Goal: Obtain resource: Download file/media

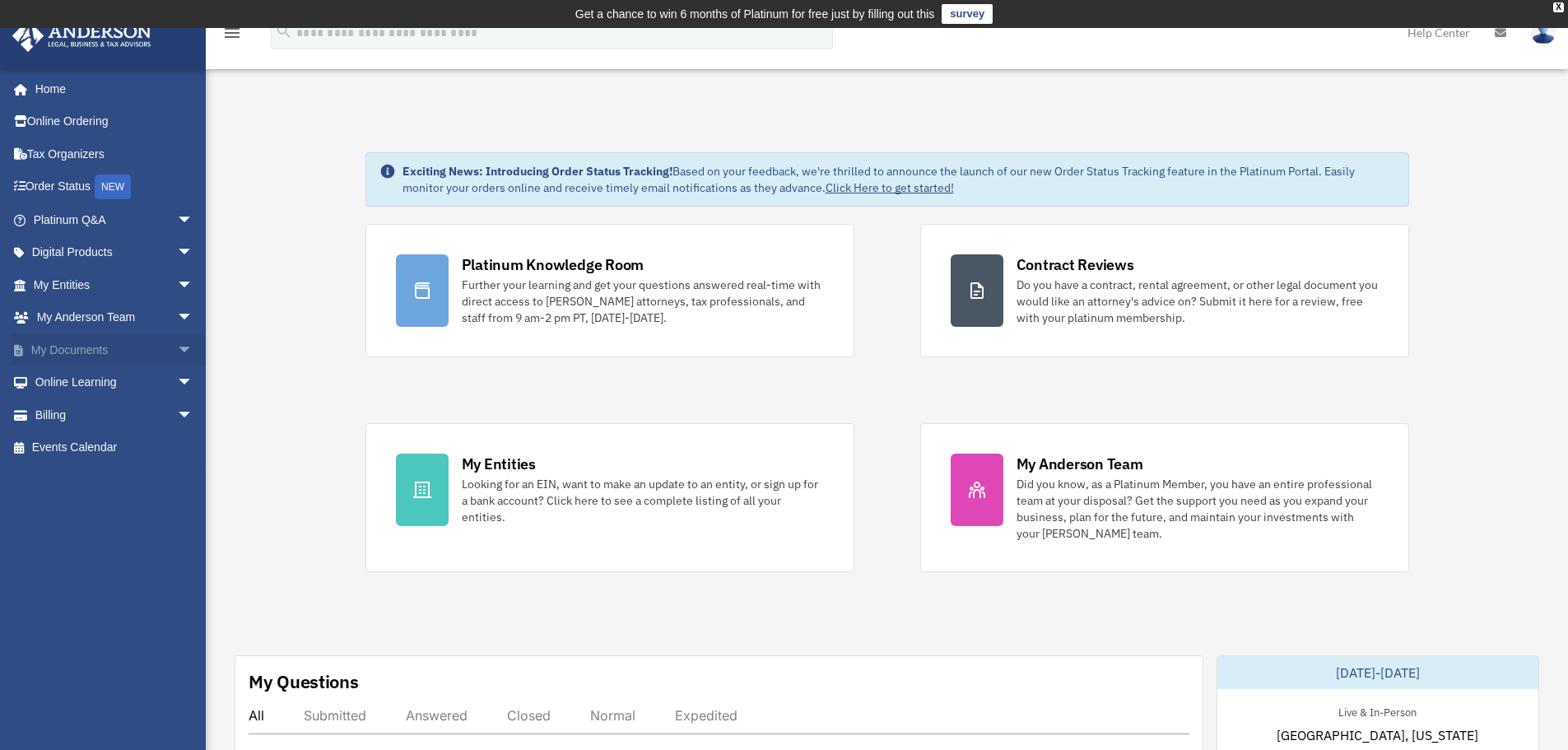
click at [82, 343] on link "My Documents arrow_drop_down" at bounding box center [114, 349] width 207 height 33
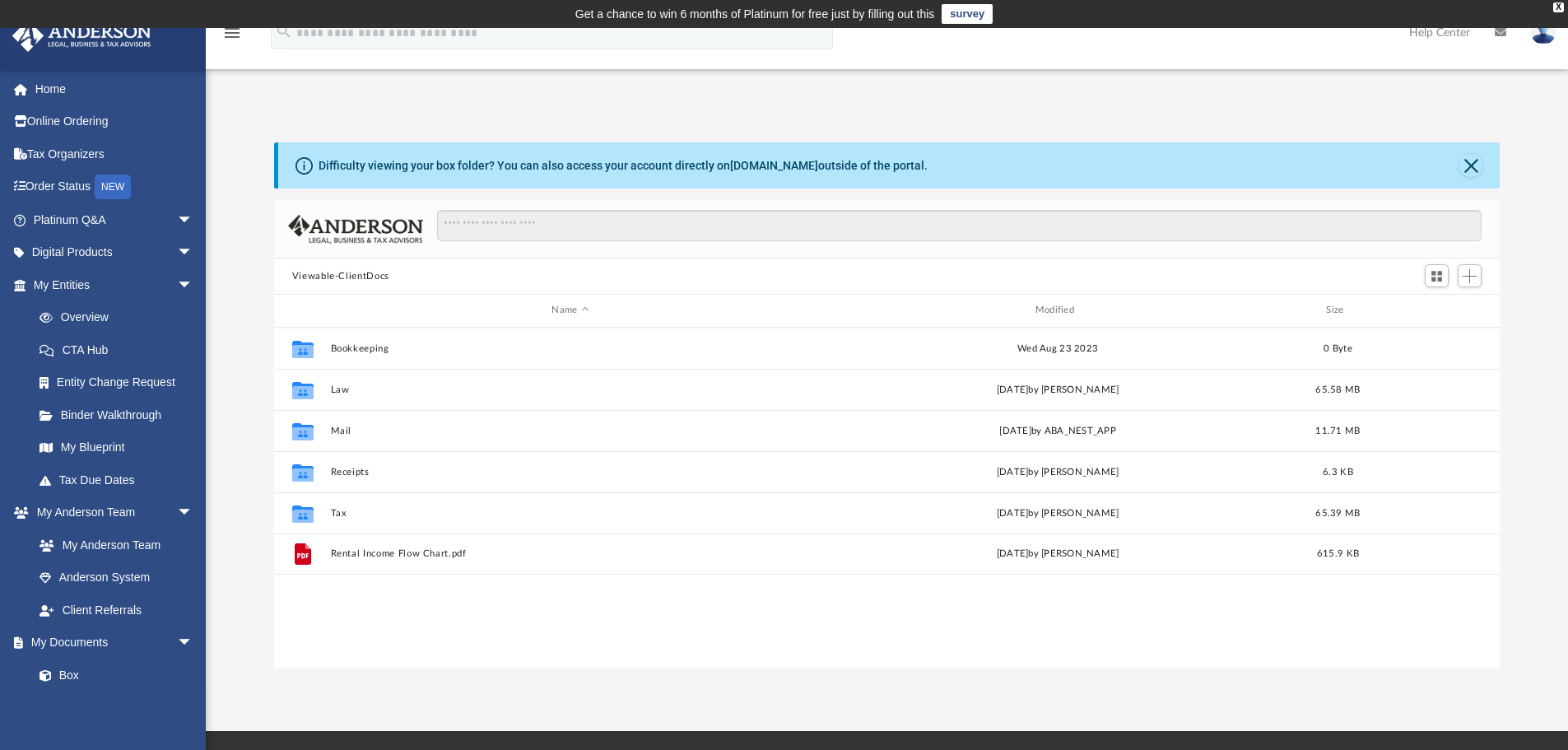
scroll to position [362, 1213]
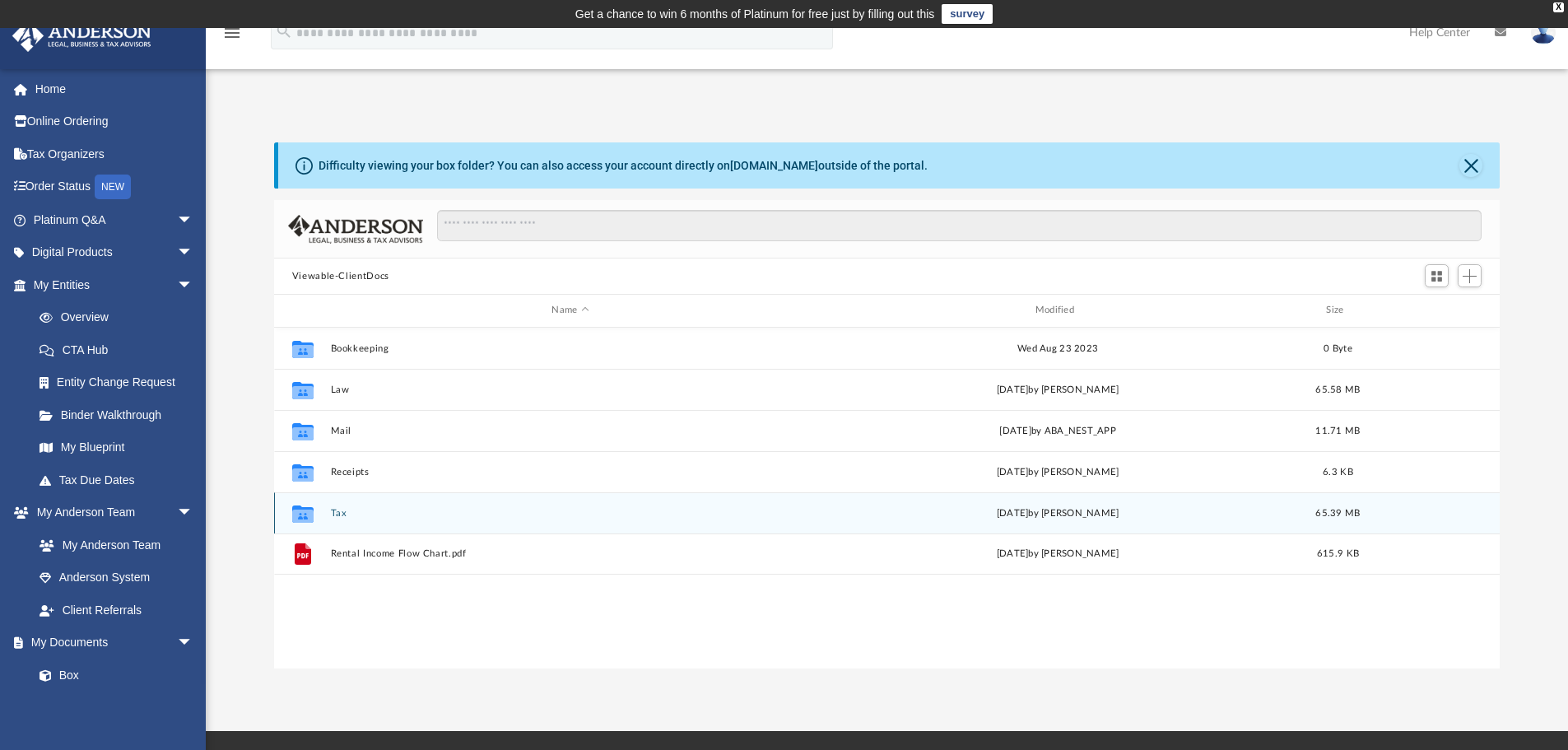
click at [350, 514] on button "Tax" at bounding box center [569, 513] width 480 height 11
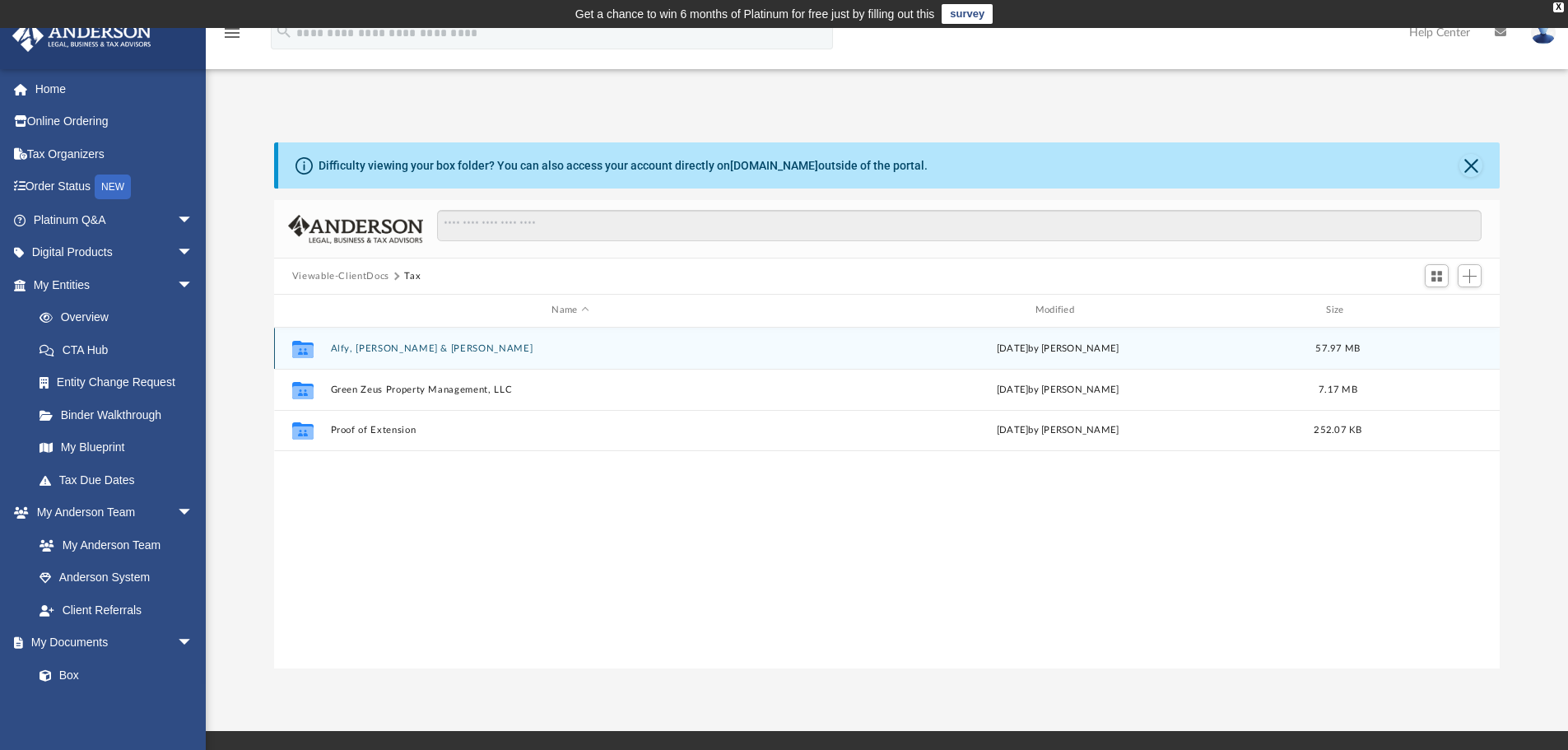
click at [384, 343] on button "Alfy, [PERSON_NAME] & [PERSON_NAME]" at bounding box center [569, 348] width 480 height 11
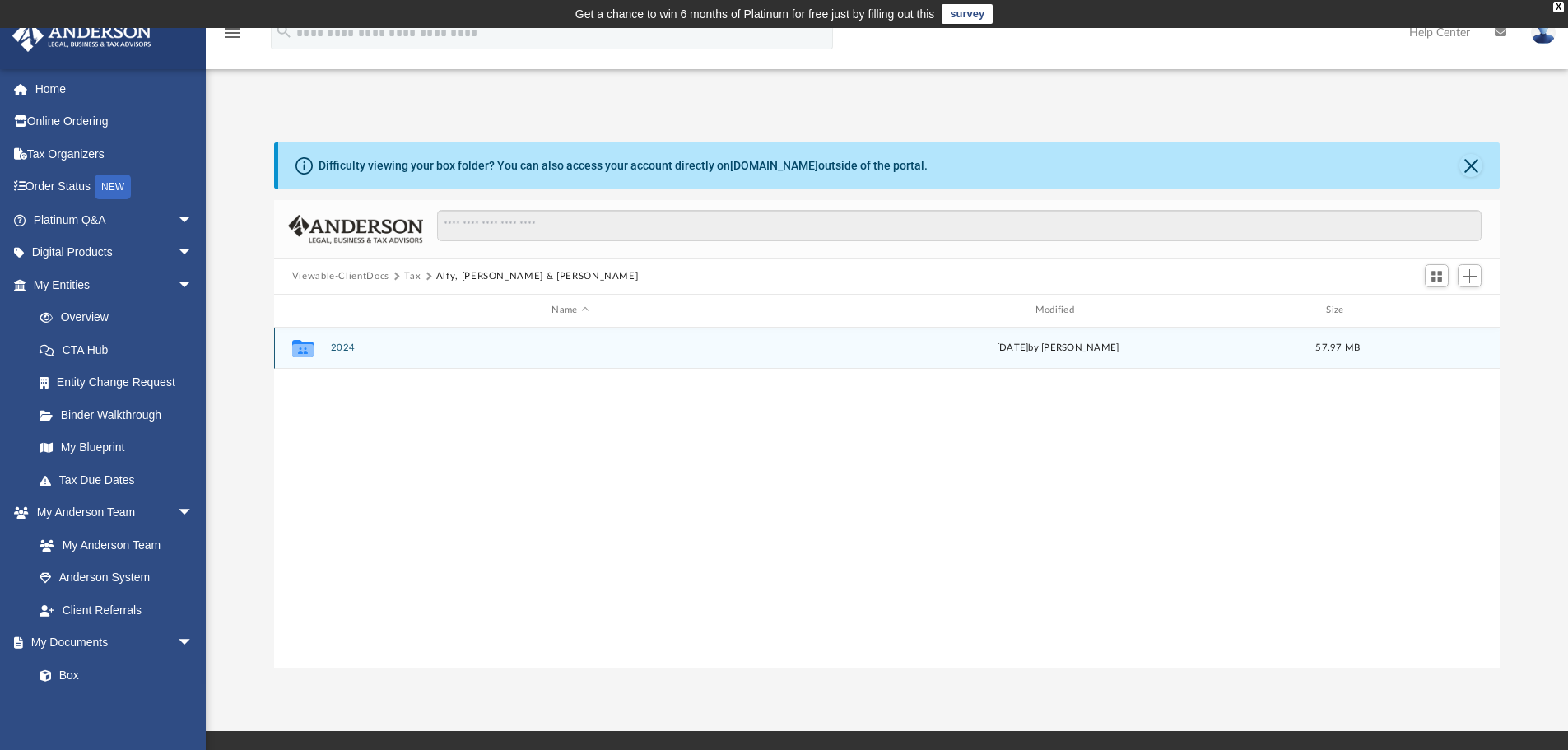
click at [341, 353] on button "2024" at bounding box center [569, 348] width 480 height 11
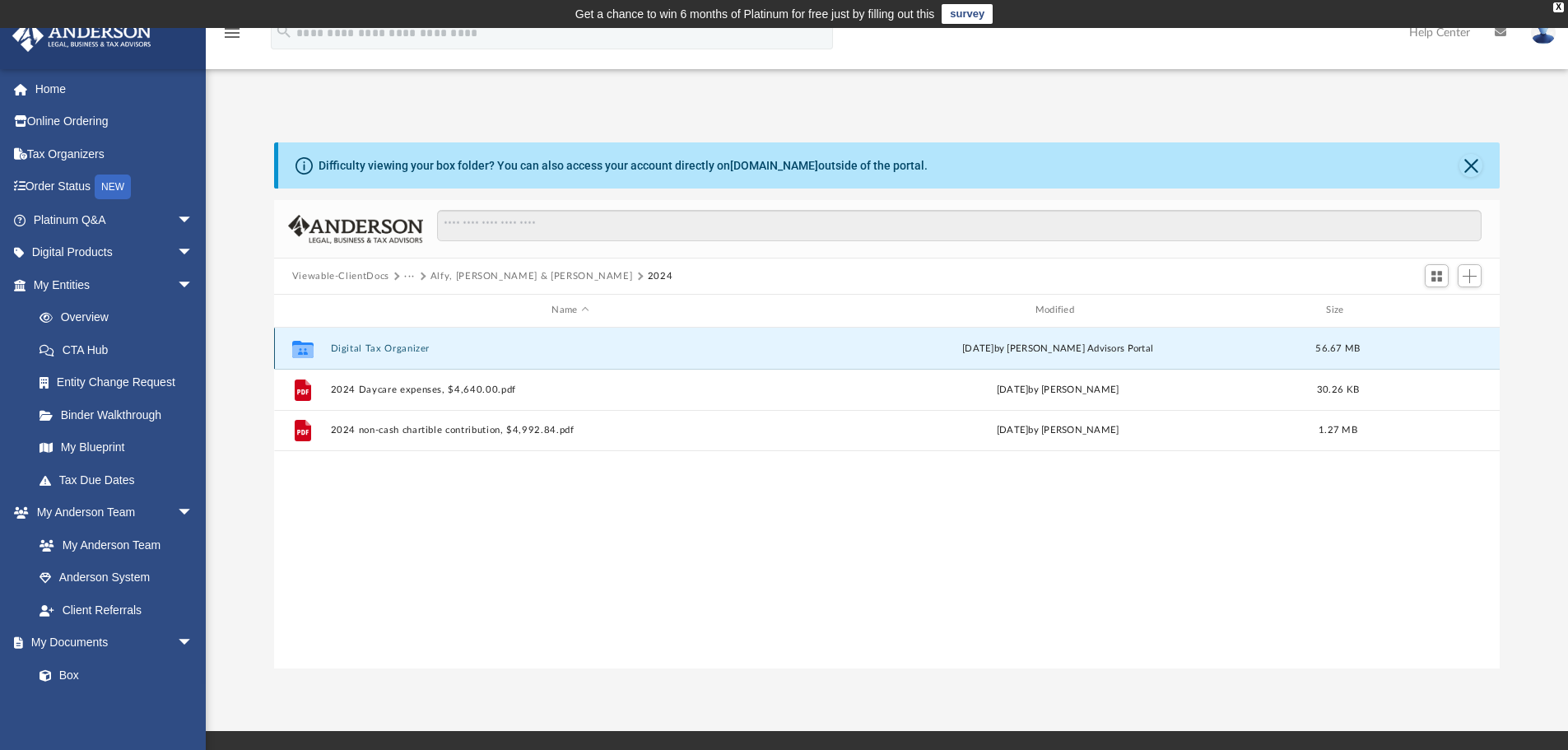
click at [377, 347] on button "Digital Tax Organizer" at bounding box center [569, 348] width 480 height 11
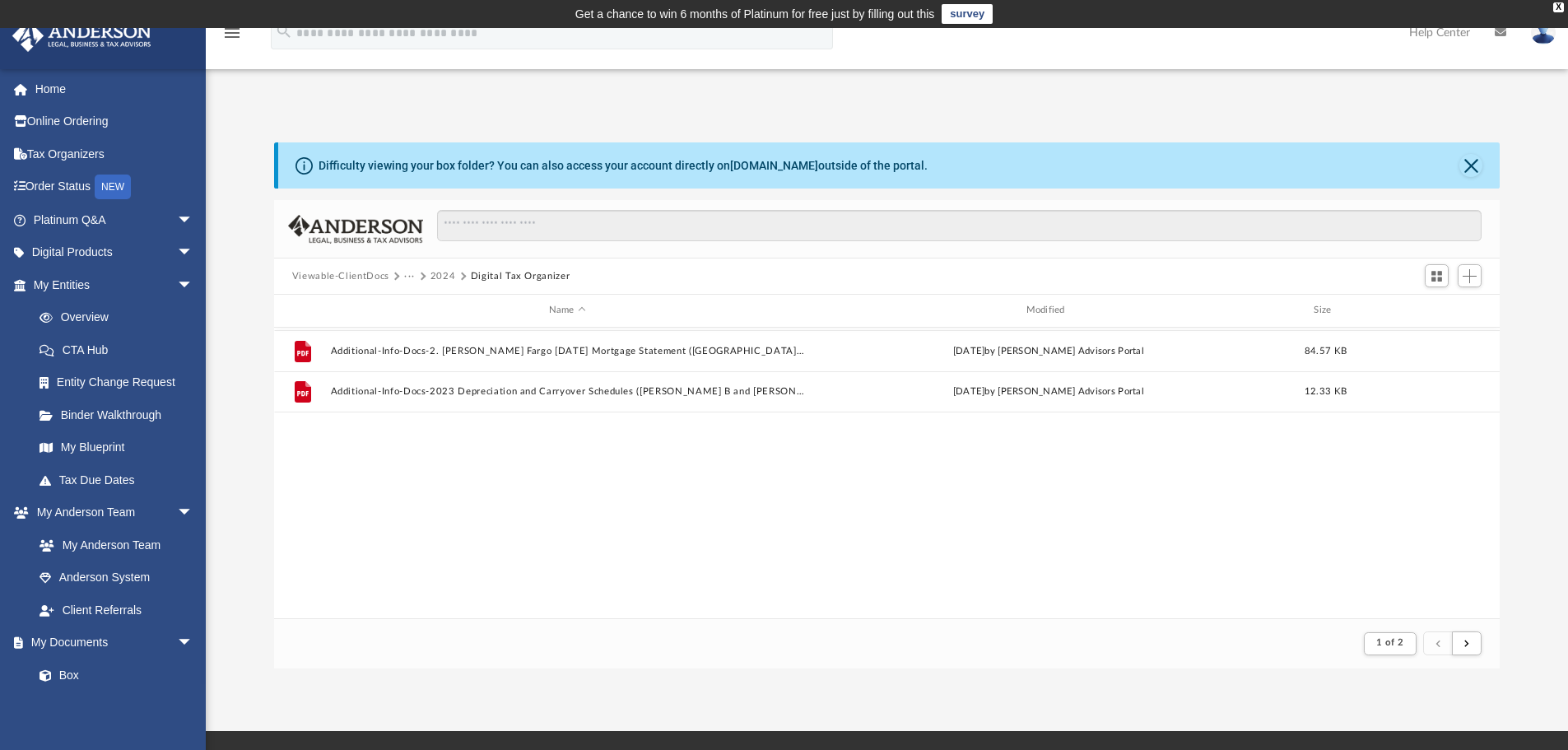
scroll to position [0, 0]
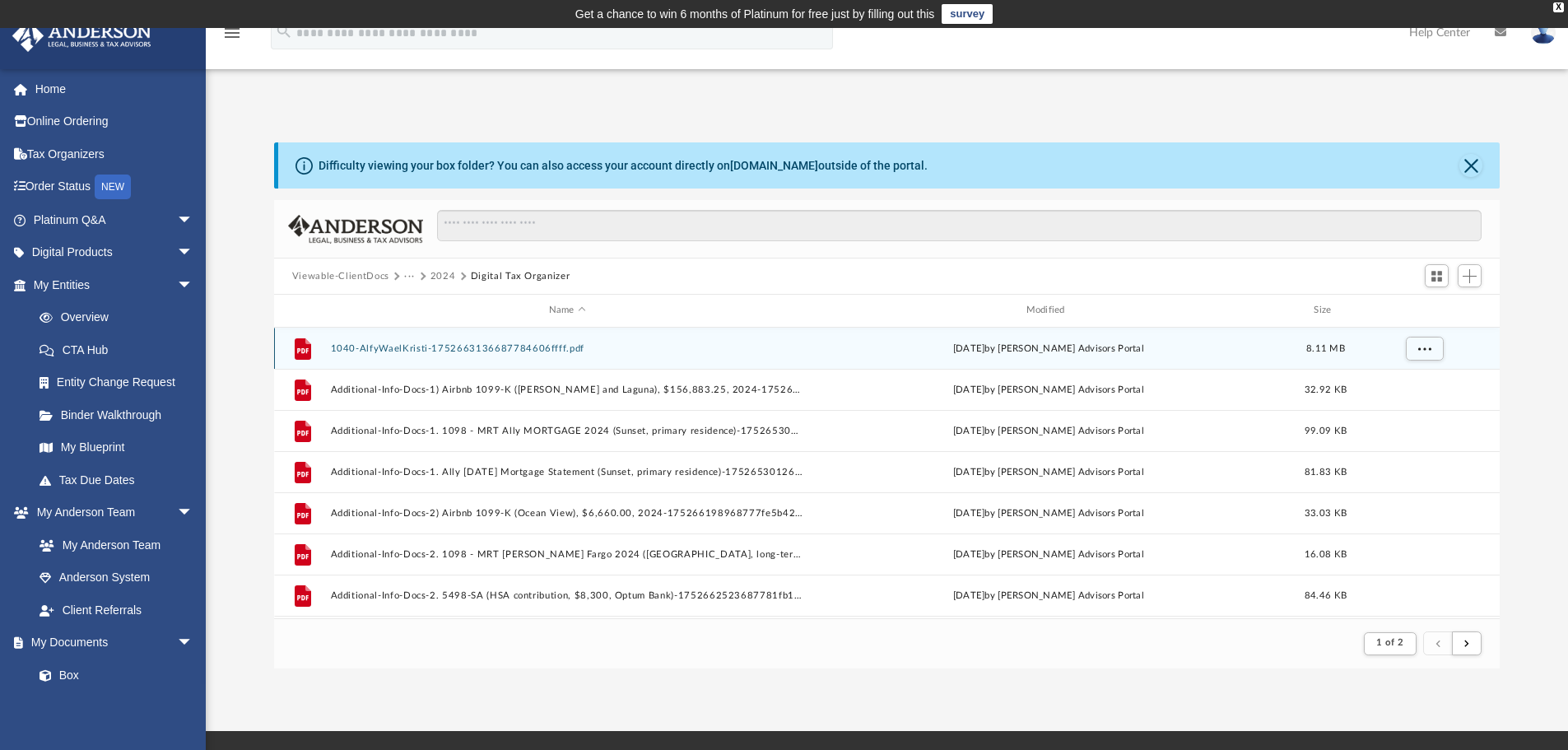
click at [490, 347] on button "1040-AlfyWaelKristi-1752663136687784606ffff.pdf" at bounding box center [567, 348] width 474 height 11
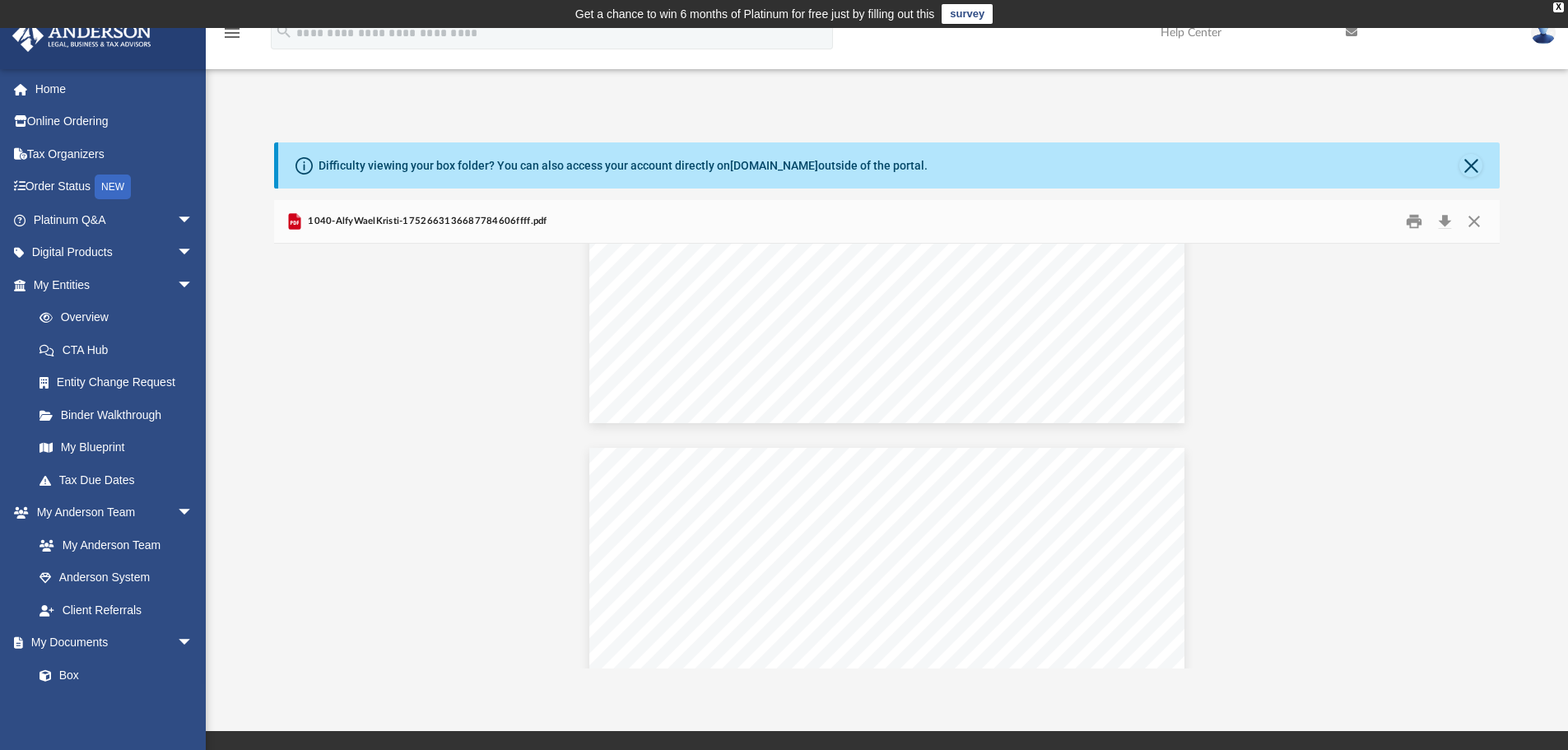
scroll to position [18185, 0]
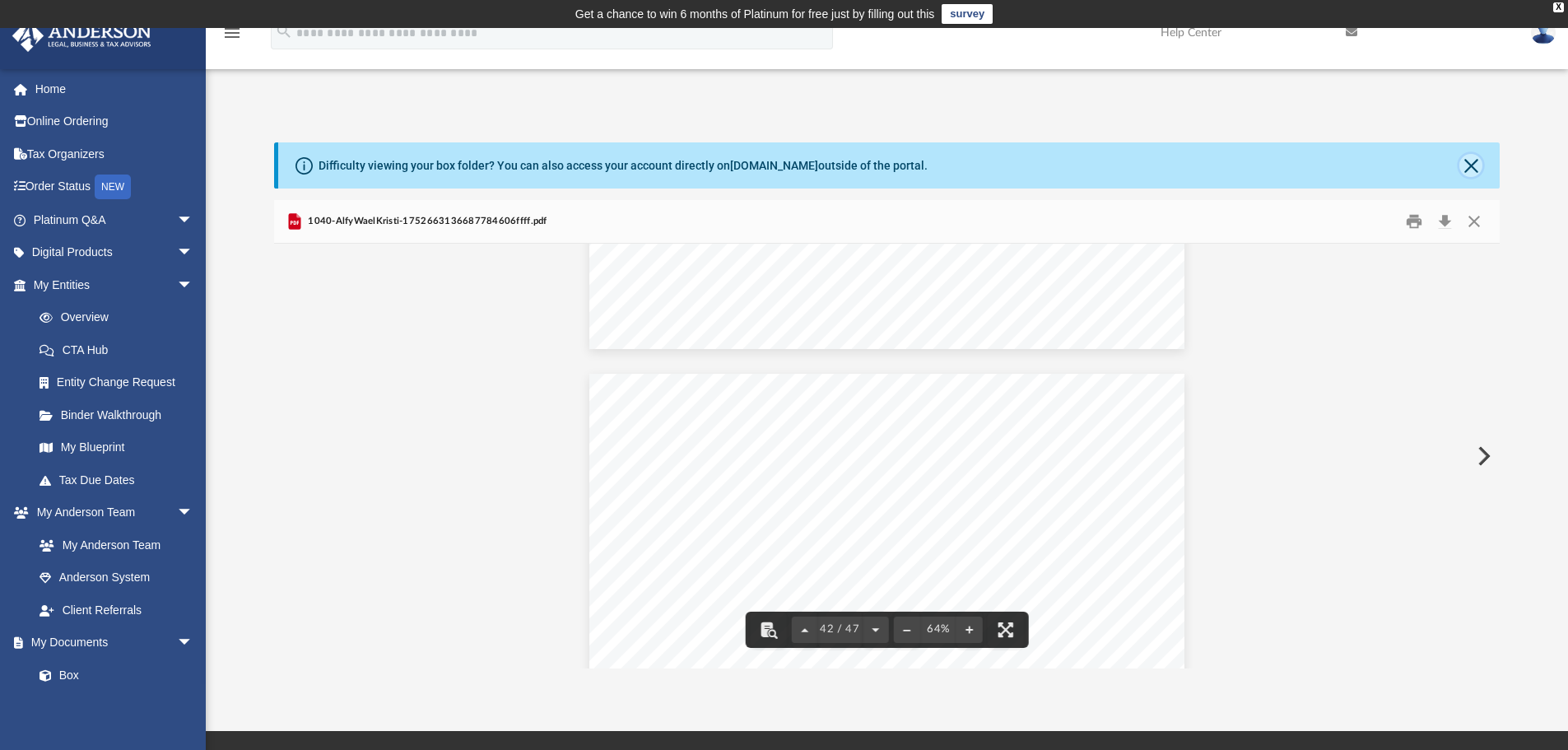
click at [1474, 170] on button "Close" at bounding box center [1471, 166] width 23 height 23
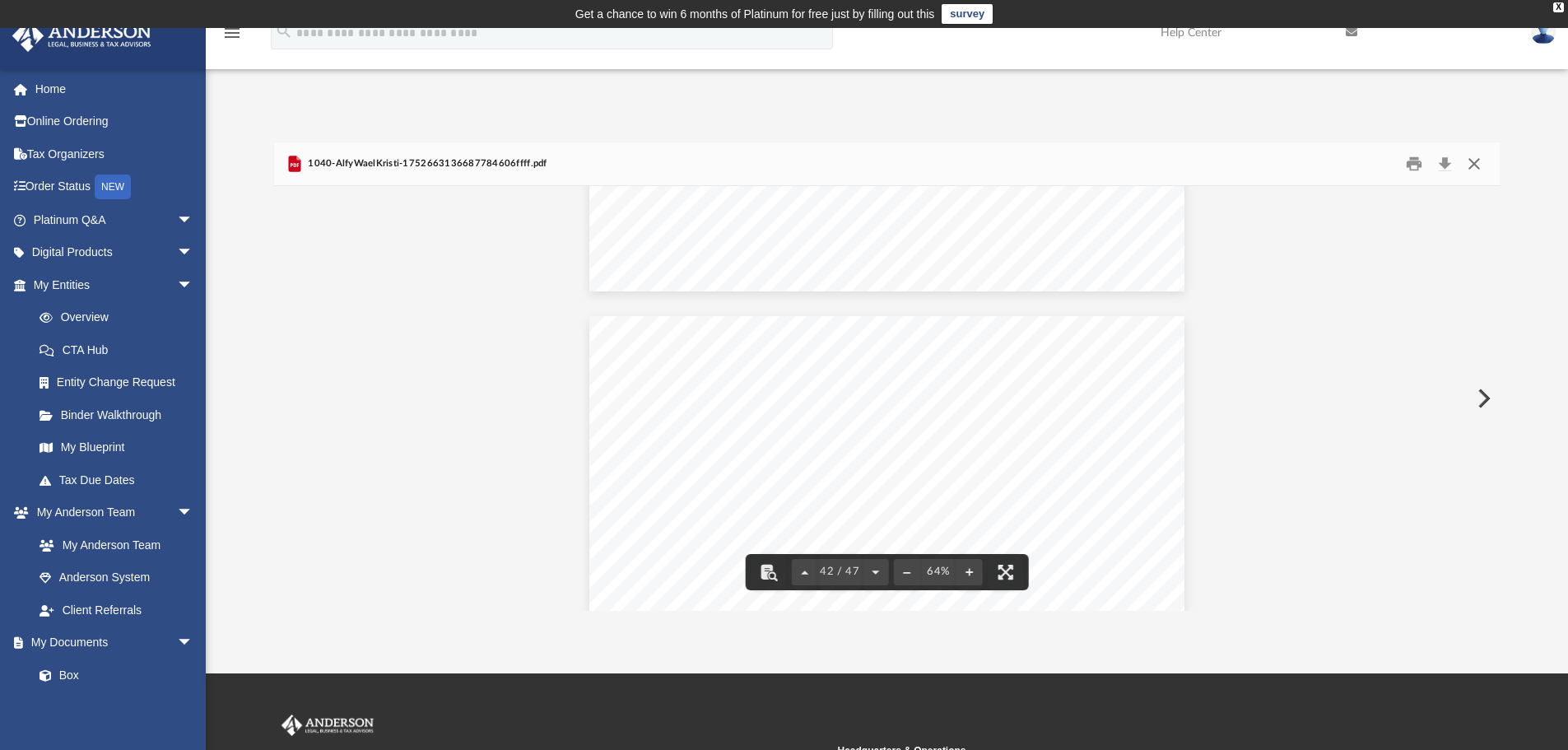
click at [1477, 163] on button "Close" at bounding box center [1474, 164] width 29 height 26
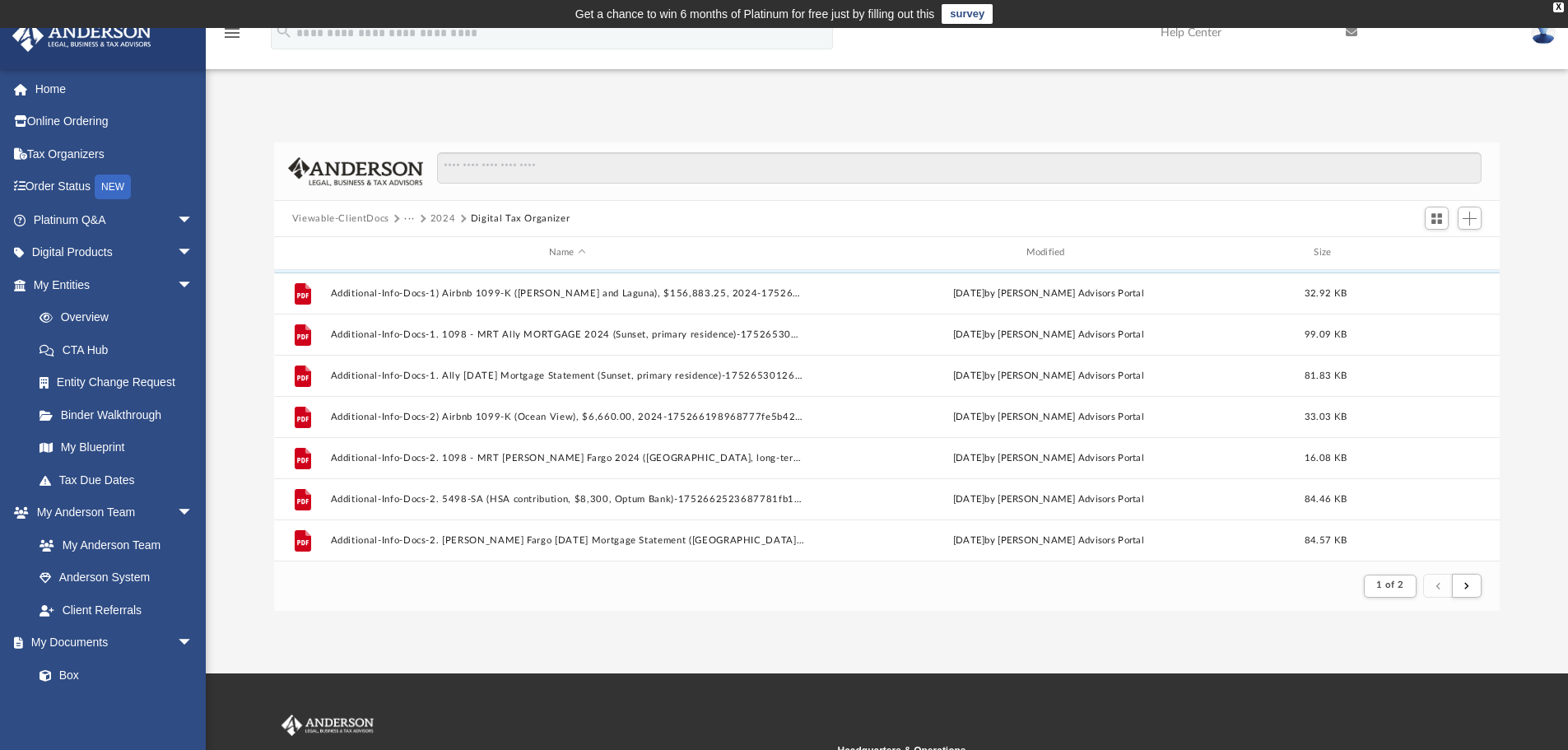
scroll to position [0, 0]
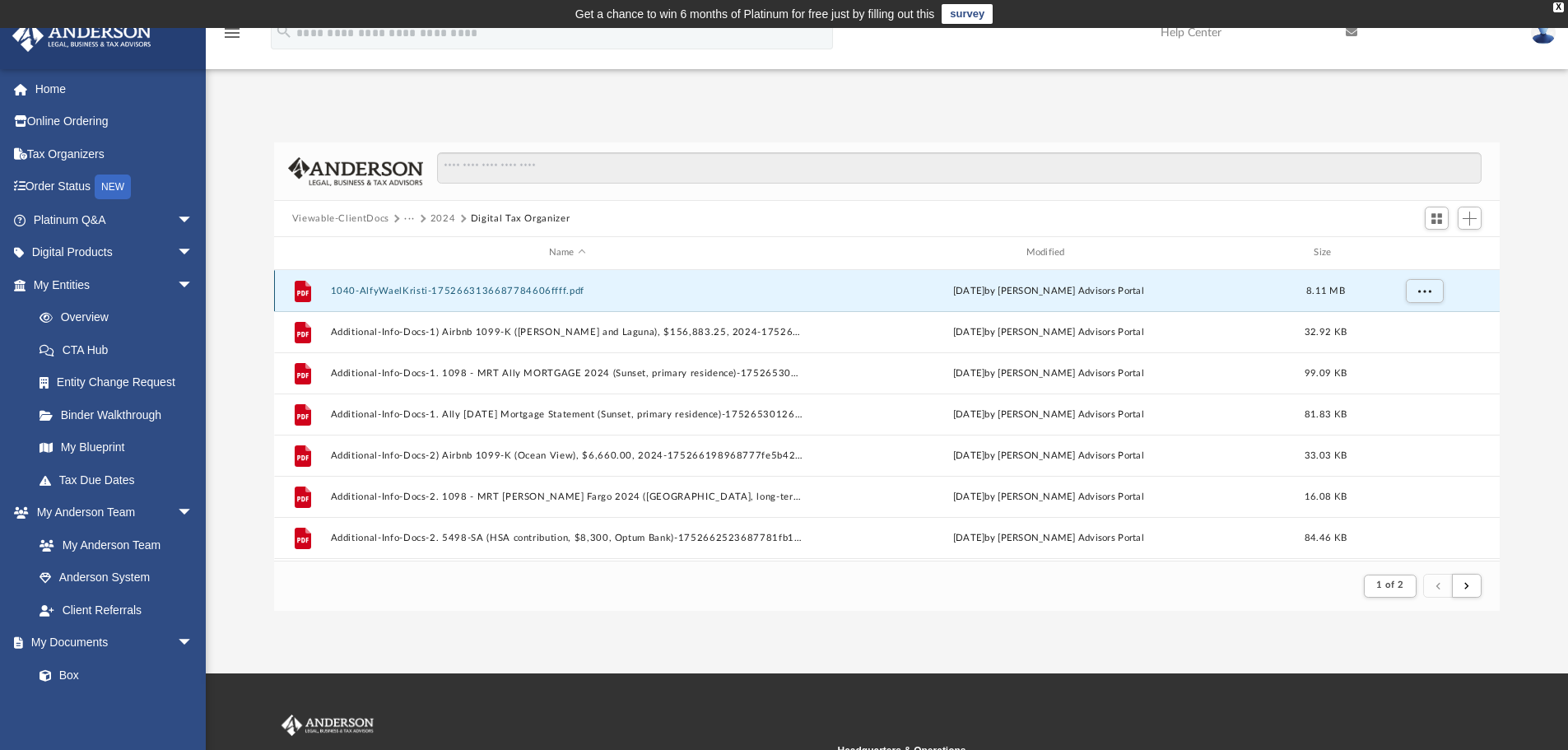
click at [525, 296] on button "1040-AlfyWaelKristi-1752663136687784606ffff.pdf" at bounding box center [567, 291] width 474 height 11
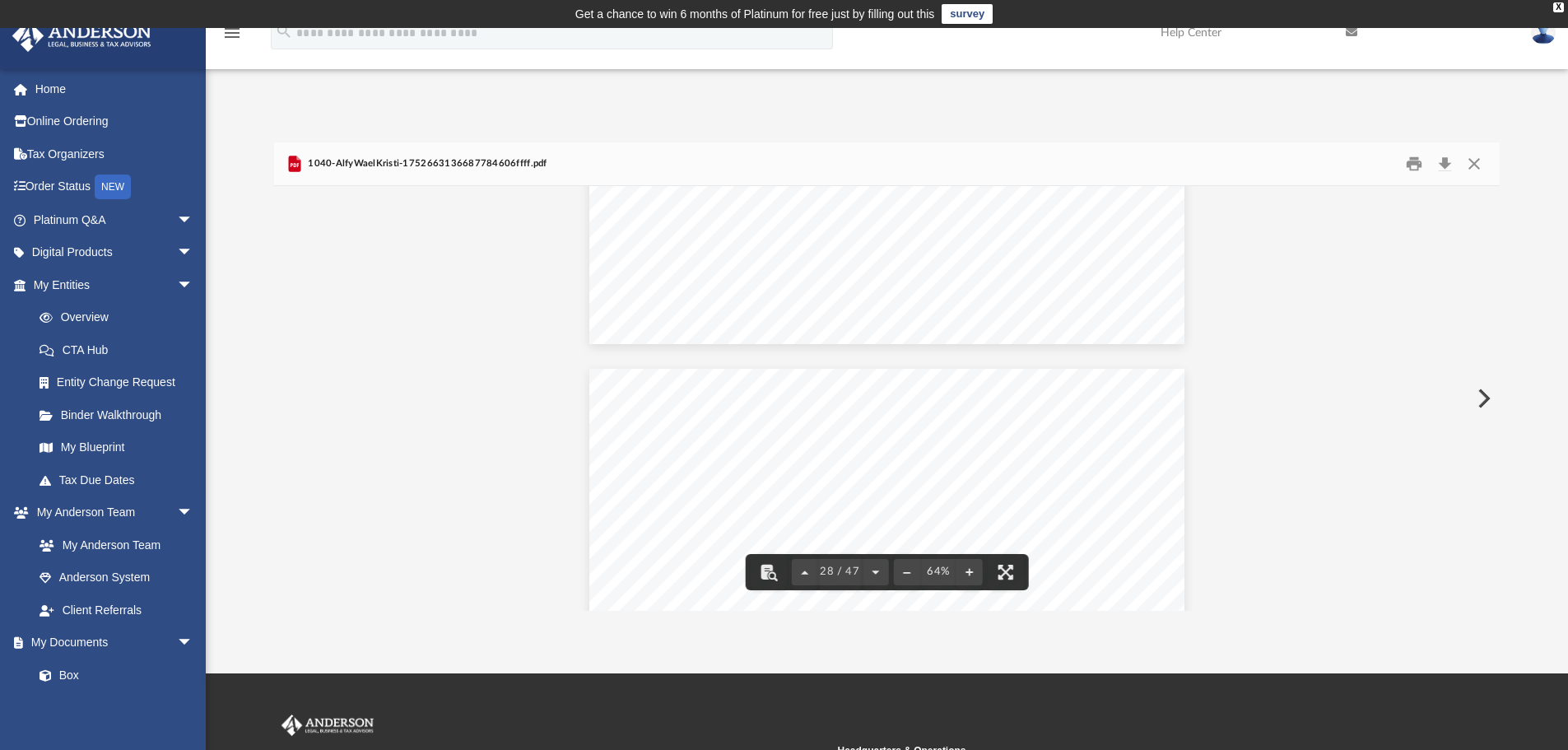
scroll to position [11767, 0]
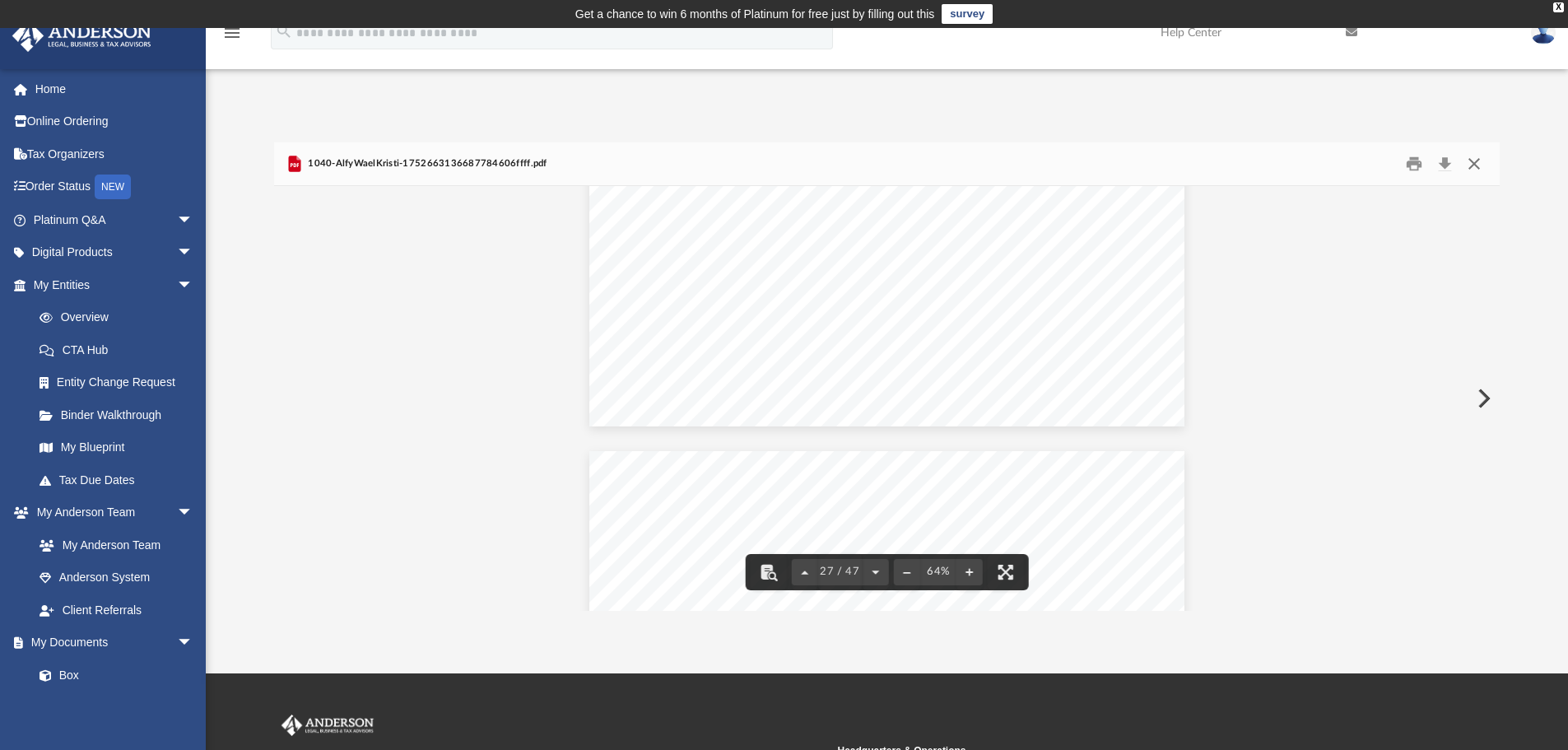
click at [1472, 166] on button "Close" at bounding box center [1474, 164] width 29 height 26
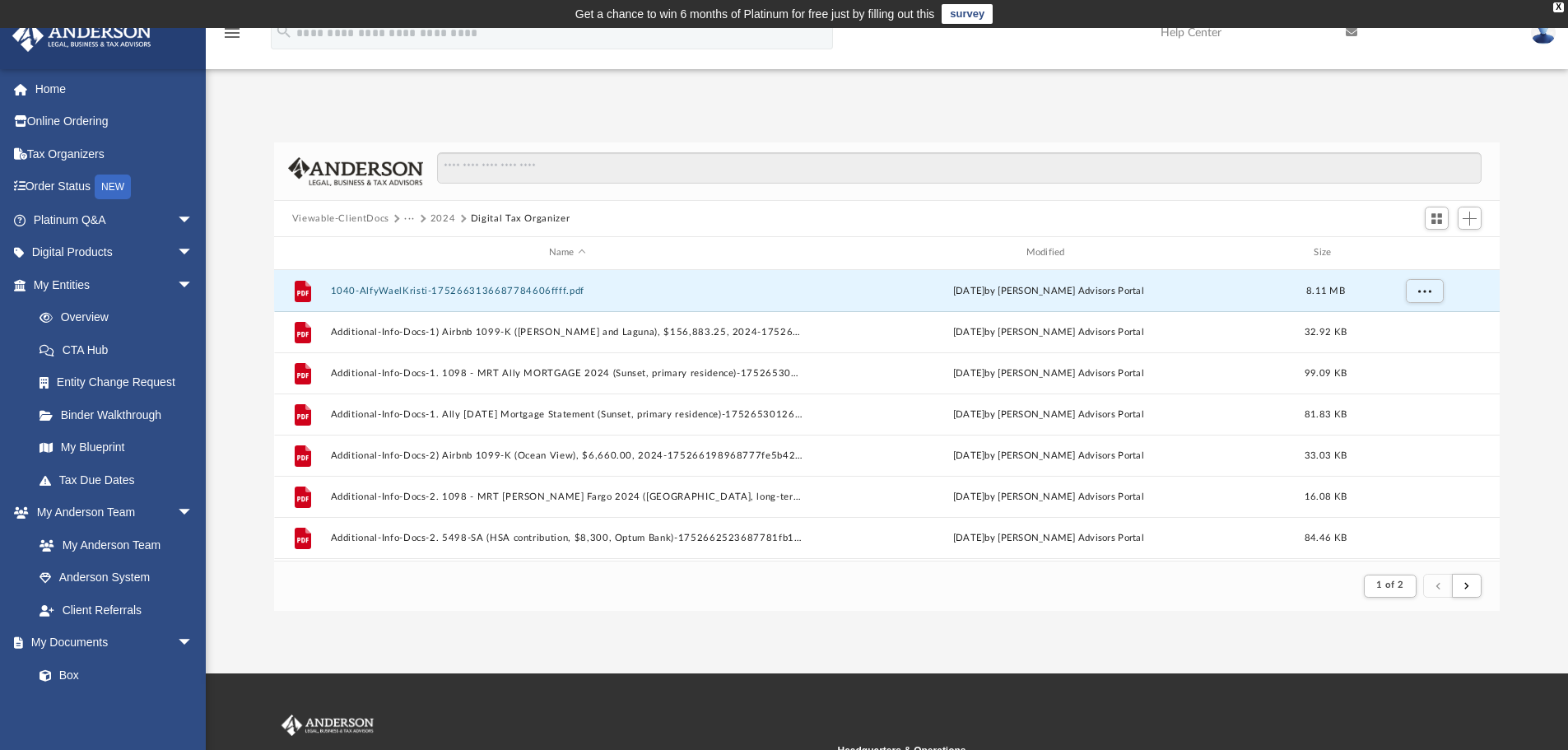
click at [346, 218] on button "Viewable-ClientDocs" at bounding box center [341, 219] width 98 height 15
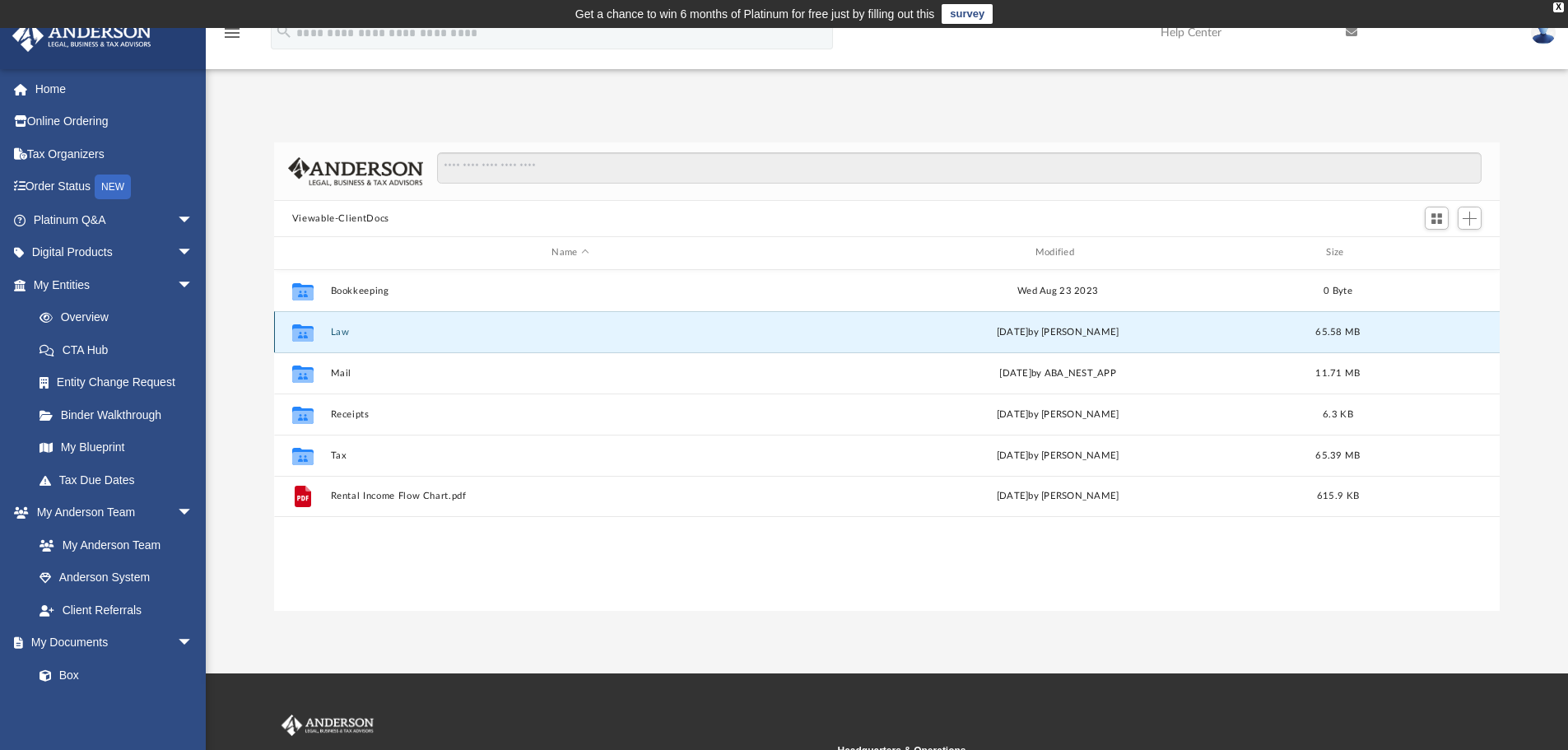
click at [350, 332] on button "Law" at bounding box center [569, 332] width 480 height 11
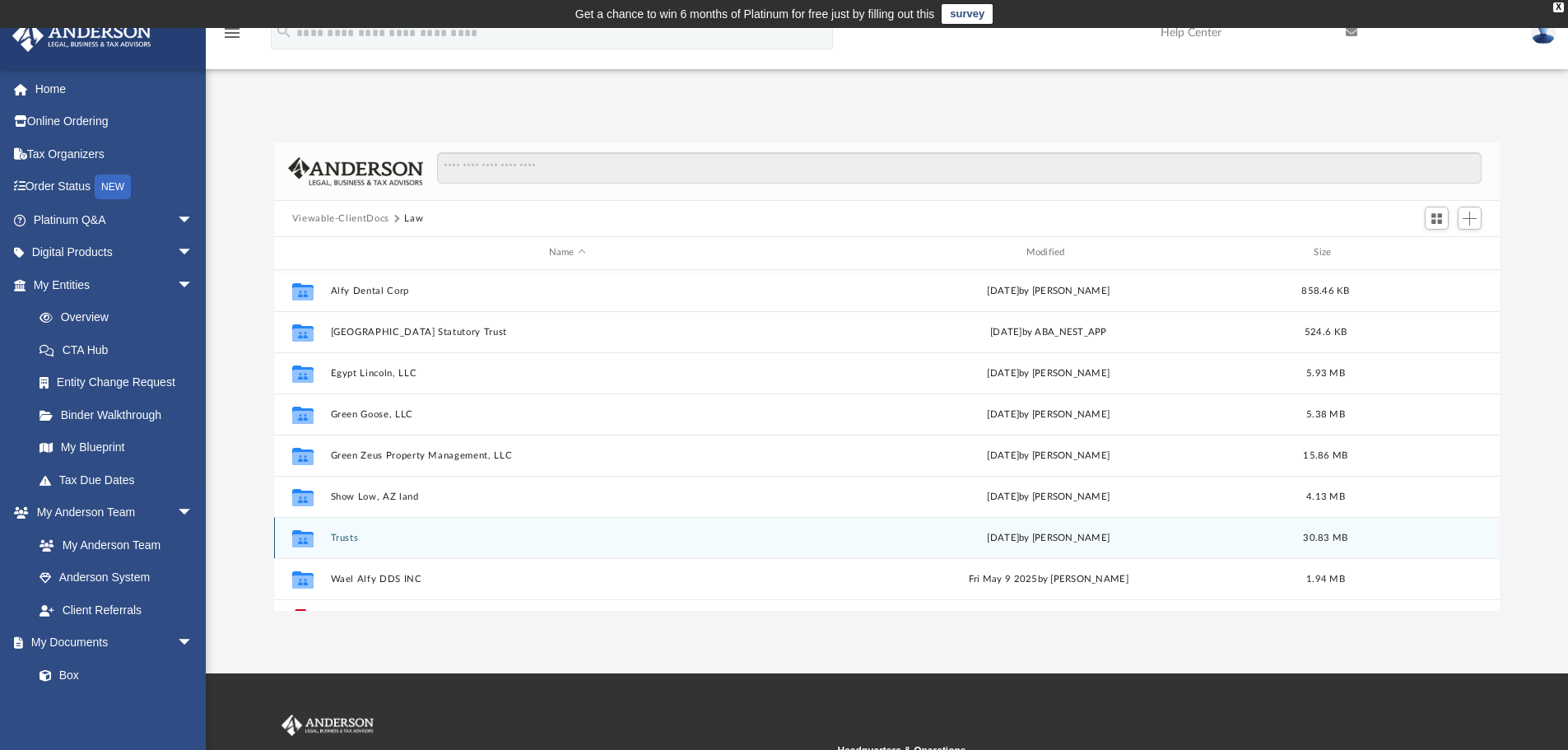
click at [361, 539] on button "Trusts" at bounding box center [567, 538] width 474 height 11
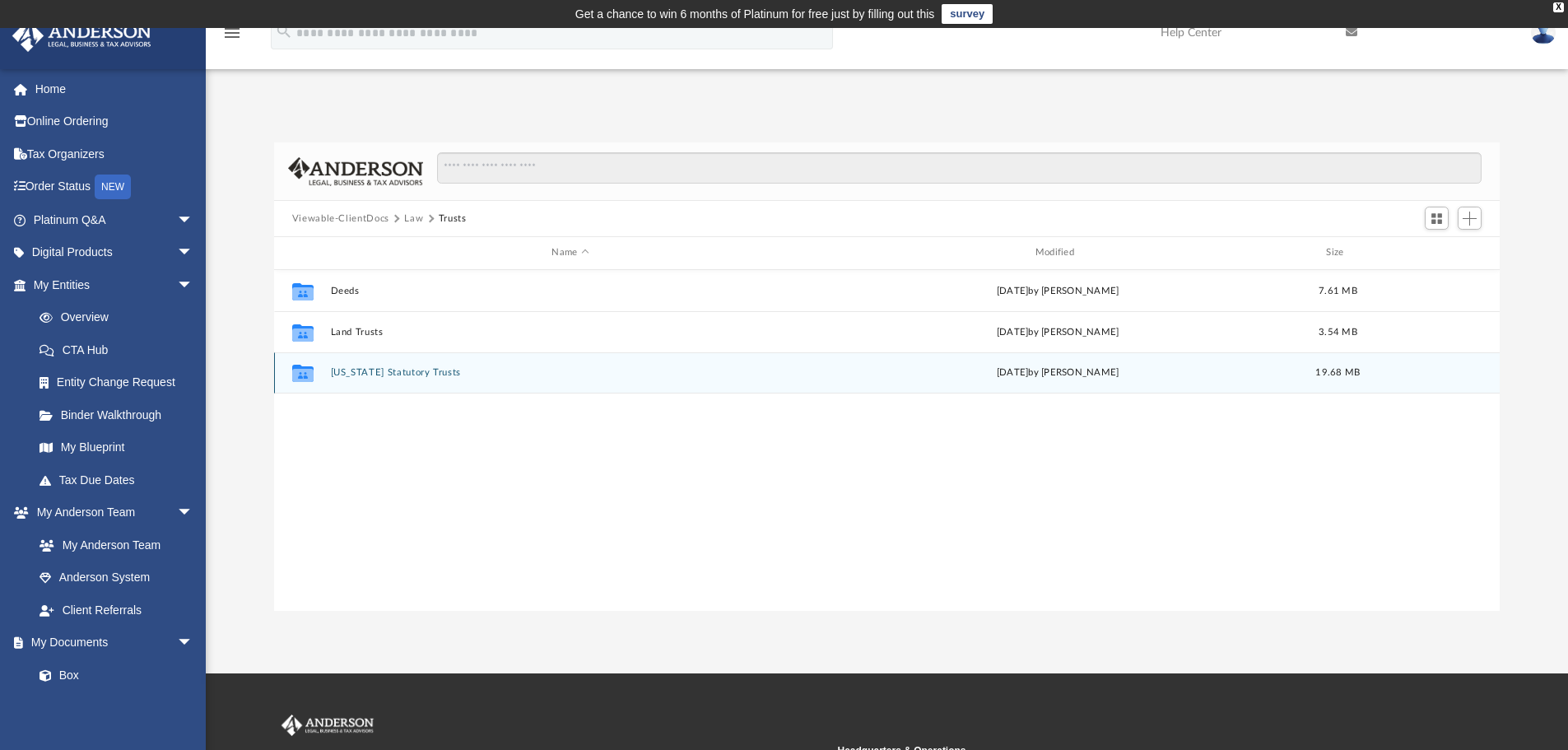
click at [372, 366] on div "Collaborated Folder [US_STATE] Statutory Trusts [DATE] by [PERSON_NAME] 19.68 MB" at bounding box center [887, 372] width 1227 height 41
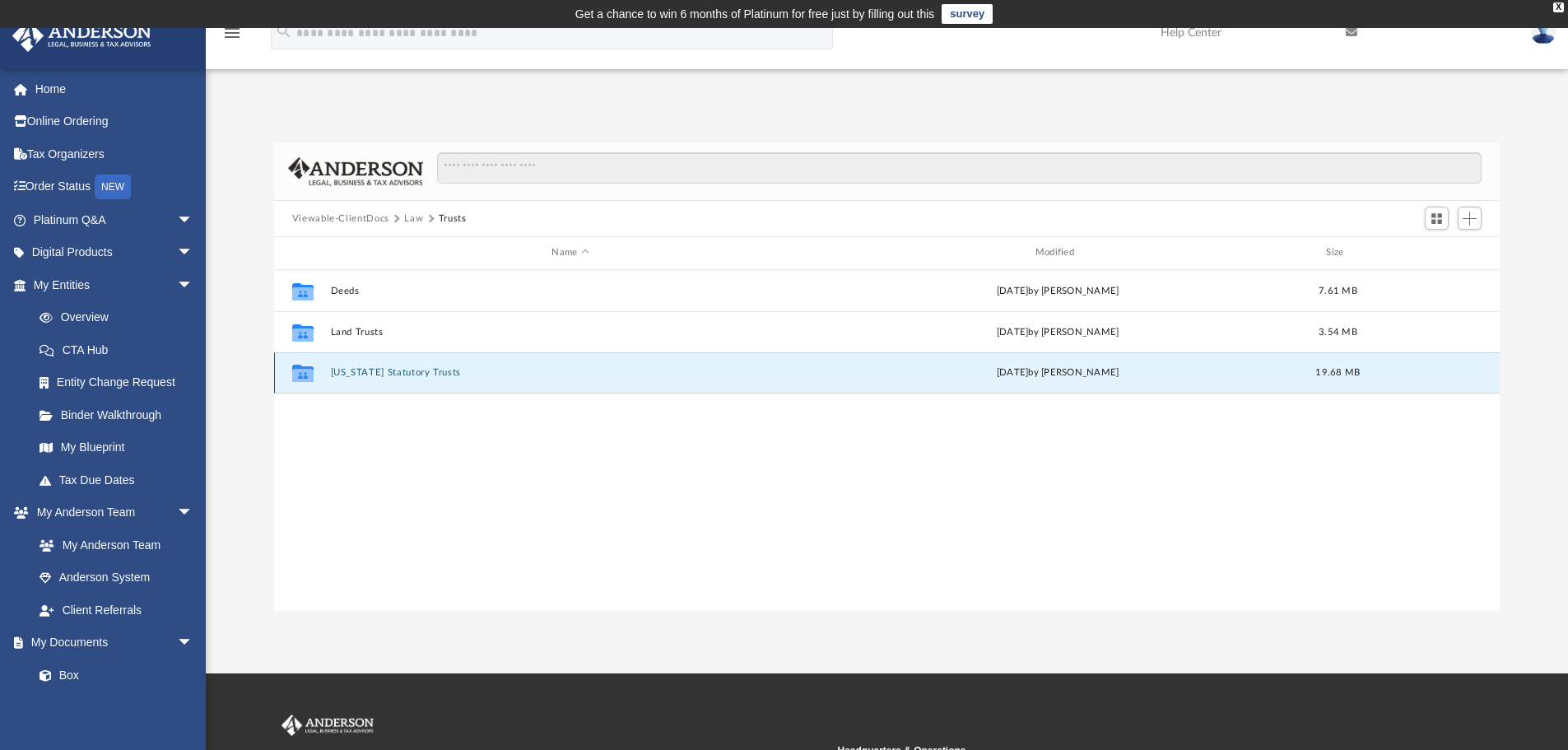
click at [374, 375] on button "[US_STATE] Statutory Trusts" at bounding box center [569, 372] width 480 height 11
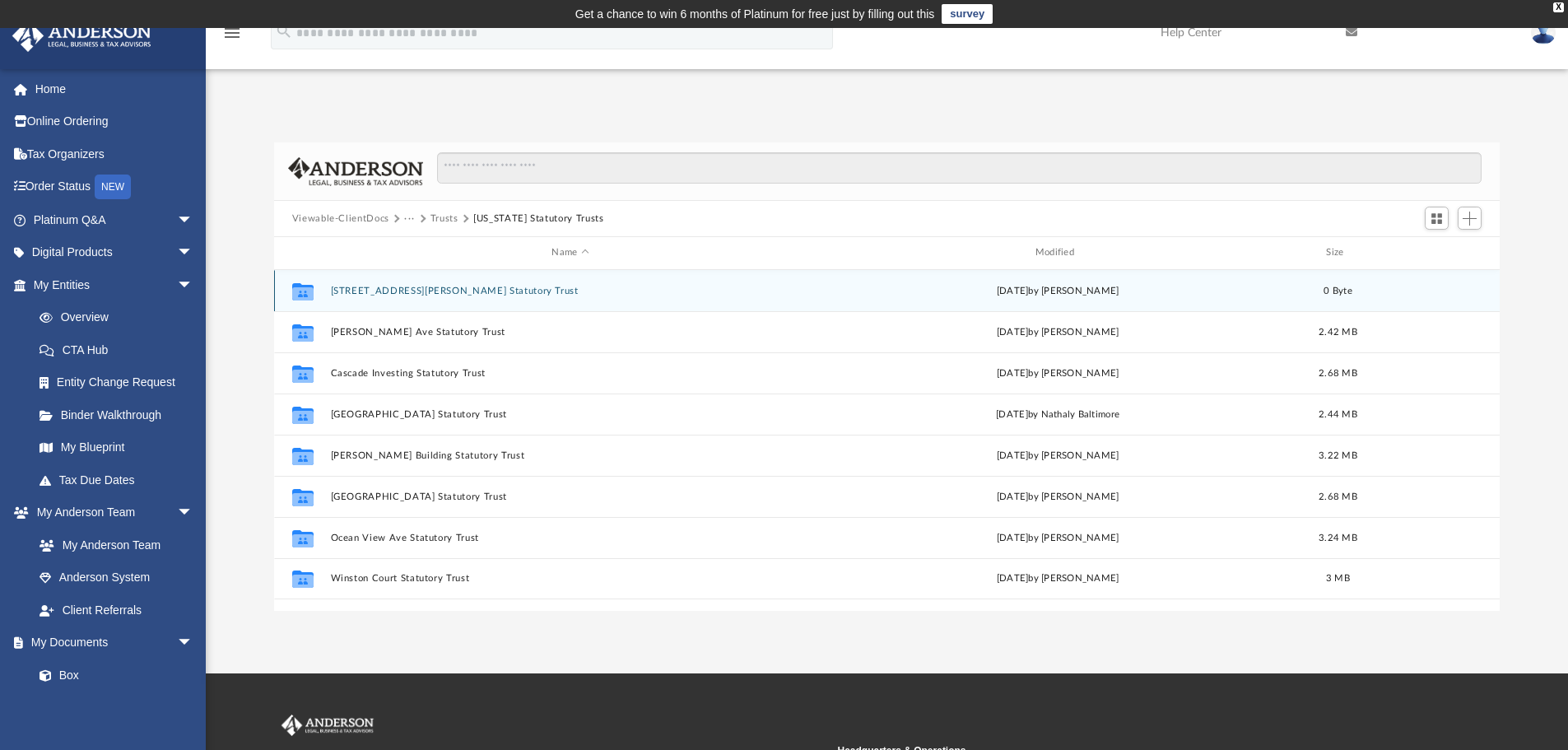
click at [391, 291] on button "[STREET_ADDRESS][PERSON_NAME] Statutory Trust" at bounding box center [569, 291] width 480 height 11
